Goal: Task Accomplishment & Management: Manage account settings

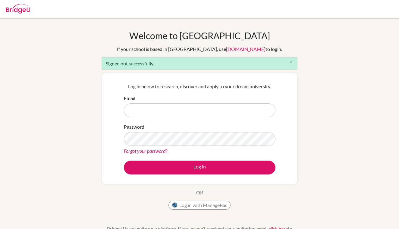
click at [210, 107] on input "Email" at bounding box center [199, 110] width 151 height 14
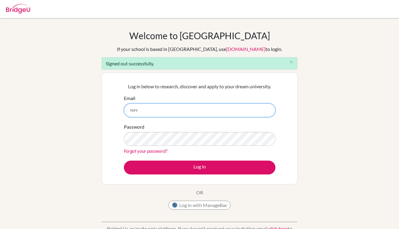
type input "[EMAIL_ADDRESS][DOMAIN_NAME]"
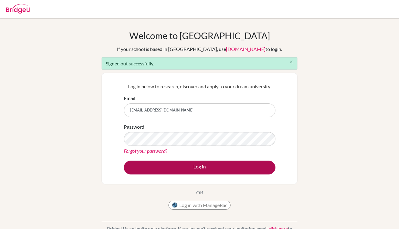
click at [201, 167] on button "Log in" at bounding box center [199, 168] width 151 height 14
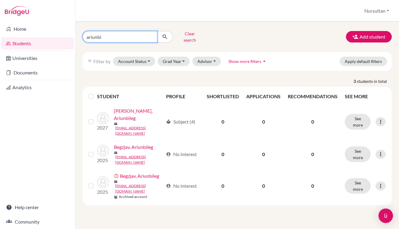
drag, startPoint x: 114, startPoint y: 33, endPoint x: 60, endPoint y: 35, distance: 54.0
click at [60, 35] on div "Home Students Universities Documents Analytics Help center Community Students o…" at bounding box center [199, 114] width 399 height 229
type input "anujin"
click at [186, 36] on button "Clear search" at bounding box center [189, 37] width 33 height 16
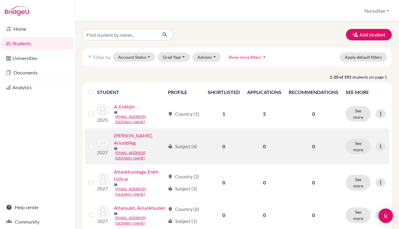
scroll to position [3, 0]
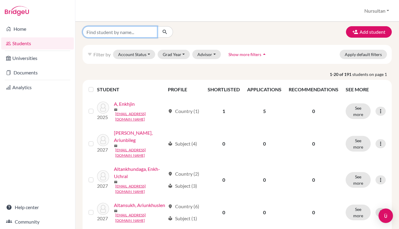
click at [107, 34] on input "Find student by name..." at bounding box center [120, 31] width 75 height 11
type input "anujin"
click at [165, 30] on icon "submit" at bounding box center [165, 32] width 6 height 6
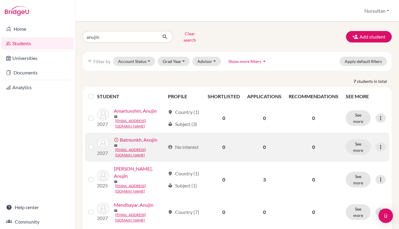
scroll to position [18, 0]
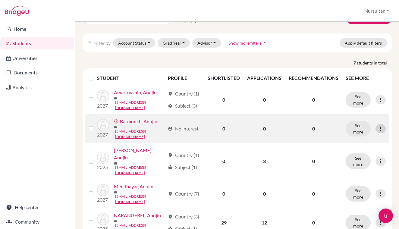
click at [381, 126] on icon at bounding box center [380, 129] width 6 height 6
click at [355, 135] on button "Edit student" at bounding box center [357, 138] width 55 height 10
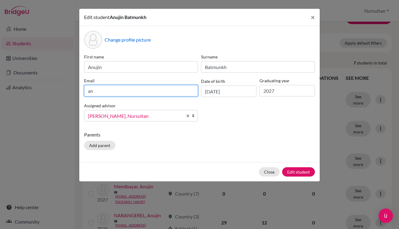
type input "a"
click at [128, 90] on input "[DOMAIN_NAME]" at bounding box center [141, 90] width 114 height 11
click at [130, 90] on input "[DOMAIN_NAME]" at bounding box center [141, 90] width 114 height 11
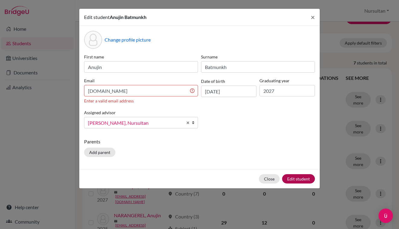
click at [301, 173] on div "Close Edit student" at bounding box center [199, 178] width 240 height 19
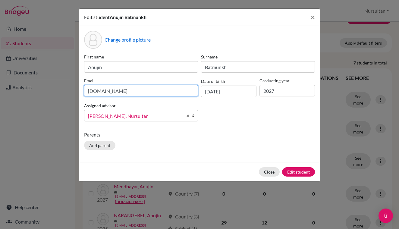
click at [131, 92] on input "[DOMAIN_NAME]" at bounding box center [141, 90] width 114 height 11
type input "[EMAIL_ADDRESS][DOMAIN_NAME]"
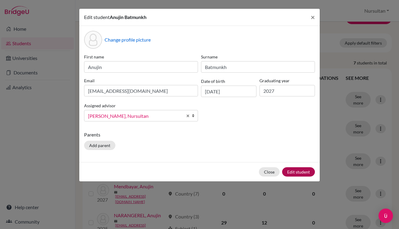
click at [298, 174] on button "Edit student" at bounding box center [298, 171] width 33 height 9
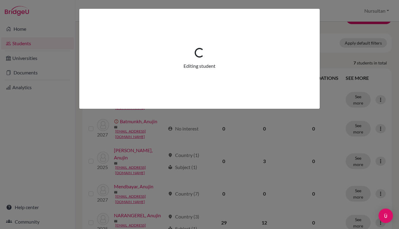
scroll to position [0, 0]
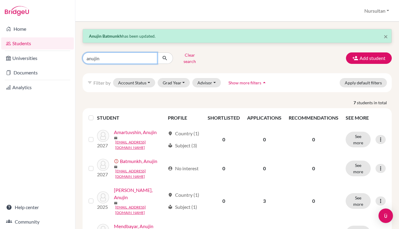
drag, startPoint x: 117, startPoint y: 58, endPoint x: 78, endPoint y: 56, distance: 39.2
click at [78, 56] on div "anujin Clear search" at bounding box center [131, 58] width 106 height 16
type input "maral"
click at [165, 56] on button "submit" at bounding box center [165, 57] width 16 height 11
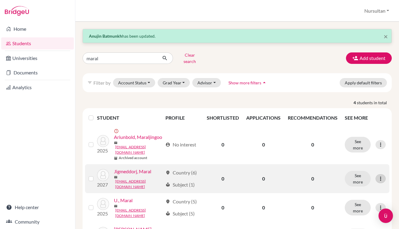
click at [381, 176] on icon at bounding box center [380, 179] width 6 height 6
click at [350, 177] on button "Edit student" at bounding box center [354, 181] width 48 height 10
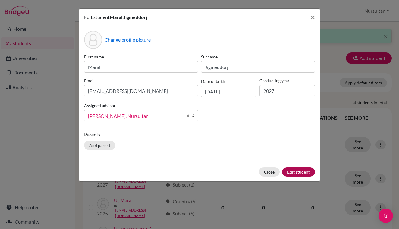
click at [294, 169] on button "Edit student" at bounding box center [298, 171] width 33 height 9
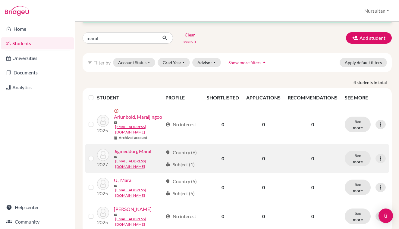
scroll to position [29, 0]
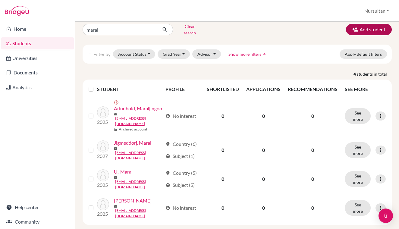
click at [371, 31] on button "Add student" at bounding box center [369, 29] width 46 height 11
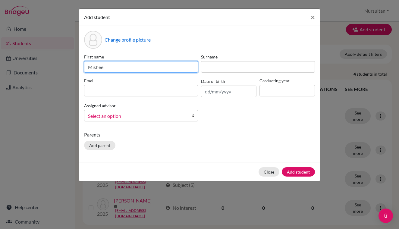
type input "Misheel"
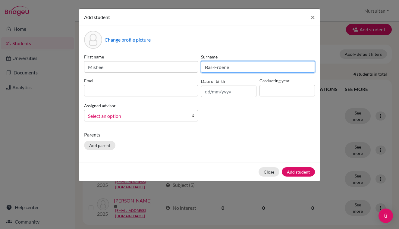
type input "Bas-Erdene"
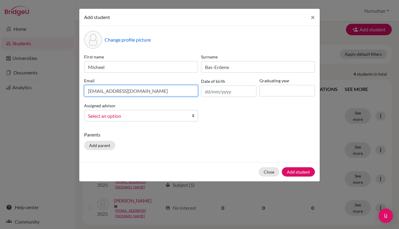
type input "[EMAIL_ADDRESS][DOMAIN_NAME]"
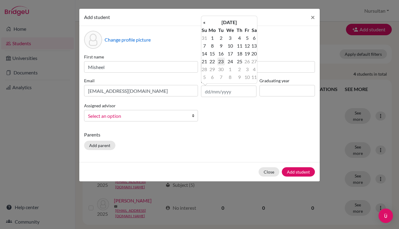
click at [220, 62] on td "23" at bounding box center [221, 62] width 8 height 8
click at [218, 91] on input "[DATE]" at bounding box center [228, 91] width 55 height 11
click at [234, 93] on input "[DATE]" at bounding box center [228, 91] width 55 height 11
type input "[DATE]"
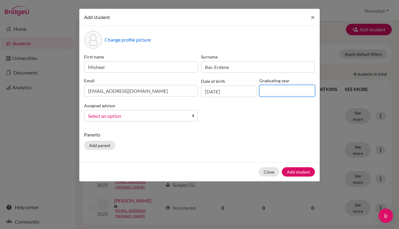
click at [270, 94] on input at bounding box center [286, 90] width 55 height 11
type input "2027"
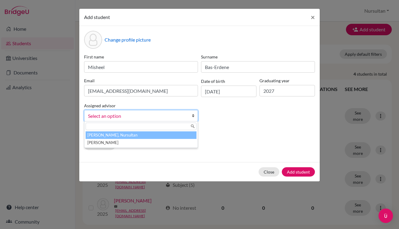
click at [179, 112] on link "Select an option" at bounding box center [141, 115] width 114 height 11
click at [122, 135] on li "[PERSON_NAME], Nursultan" at bounding box center [141, 135] width 111 height 8
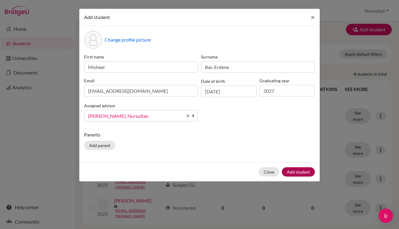
click at [297, 173] on button "Add student" at bounding box center [298, 171] width 33 height 9
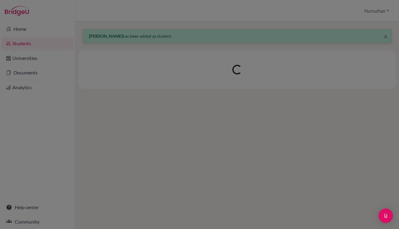
scroll to position [0, 0]
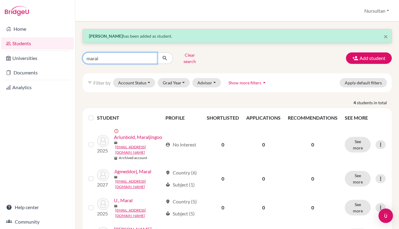
click at [148, 57] on input "maral" at bounding box center [120, 57] width 75 height 11
type input "ravdan"
click at [165, 56] on button "submit" at bounding box center [165, 57] width 16 height 11
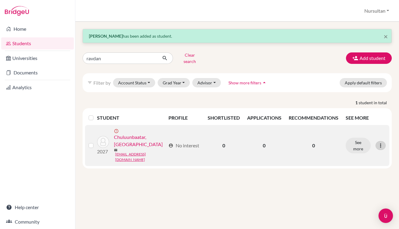
click at [382, 142] on icon at bounding box center [380, 145] width 6 height 6
click at [351, 146] on button "Edit student" at bounding box center [357, 151] width 55 height 10
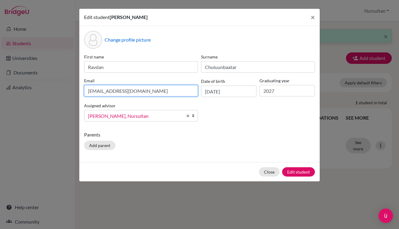
type input "[EMAIL_ADDRESS][DOMAIN_NAME]"
click at [298, 172] on button "Edit student" at bounding box center [298, 171] width 33 height 9
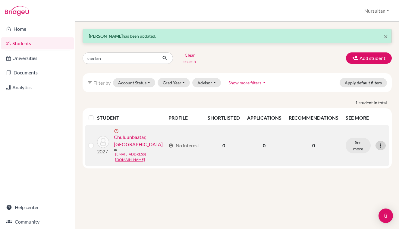
click at [380, 142] on icon at bounding box center [380, 145] width 6 height 6
click at [364, 146] on button "Edit student" at bounding box center [357, 151] width 55 height 10
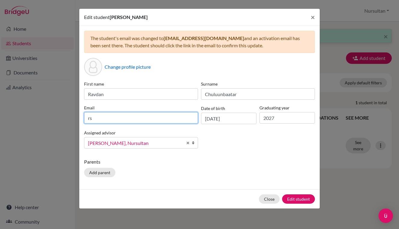
type input "r"
type input "[EMAIL_ADDRESS][DOMAIN_NAME]"
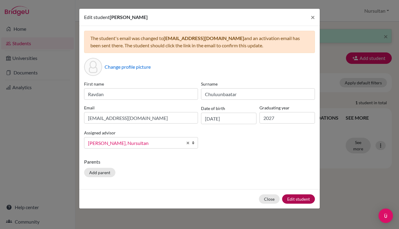
click at [303, 201] on button "Edit student" at bounding box center [298, 198] width 33 height 9
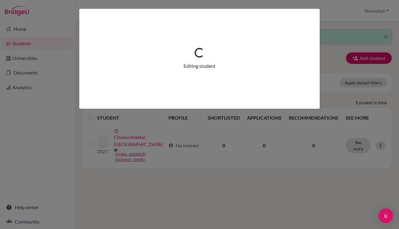
click at [303, 201] on div "Loading... Editing student" at bounding box center [199, 114] width 399 height 229
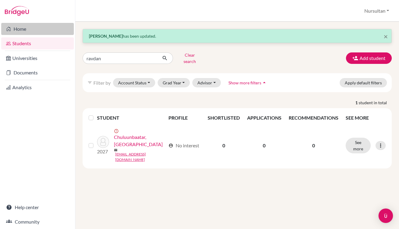
click at [24, 27] on link "Home" at bounding box center [37, 29] width 73 height 12
